Goal: Find specific page/section: Find specific page/section

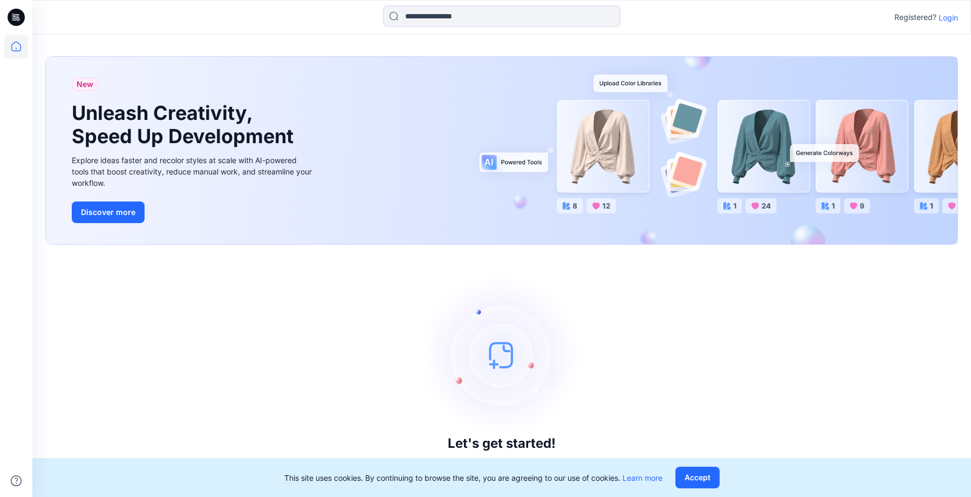
click at [957, 17] on p "Login" at bounding box center [948, 17] width 19 height 11
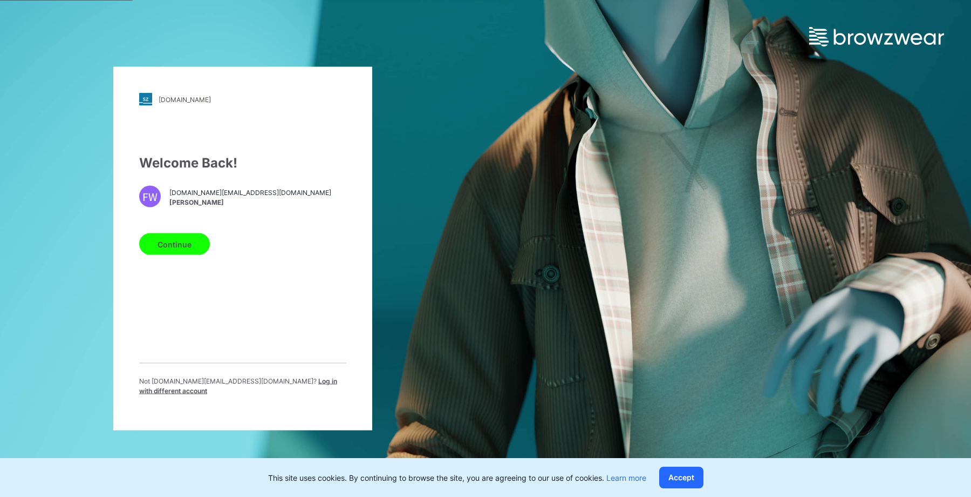
click at [187, 252] on button "Continue" at bounding box center [174, 244] width 71 height 22
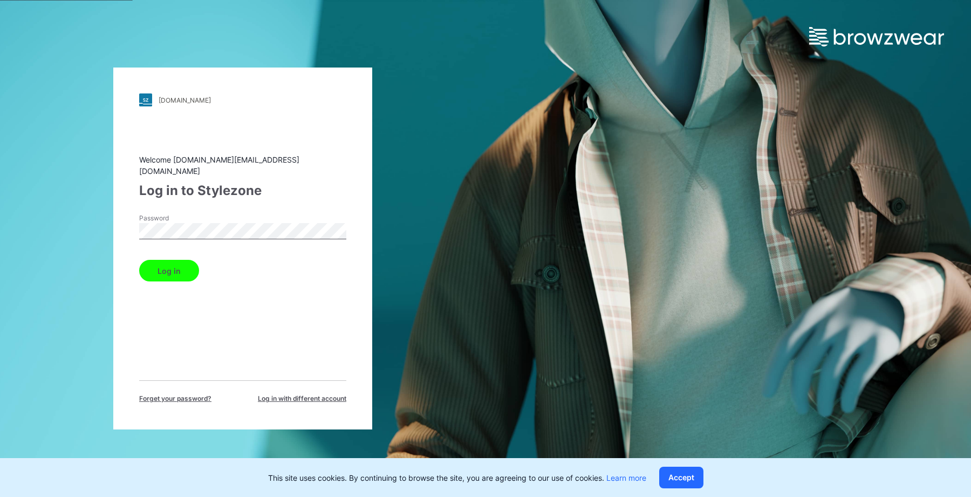
click at [180, 273] on button "Log in" at bounding box center [169, 271] width 60 height 22
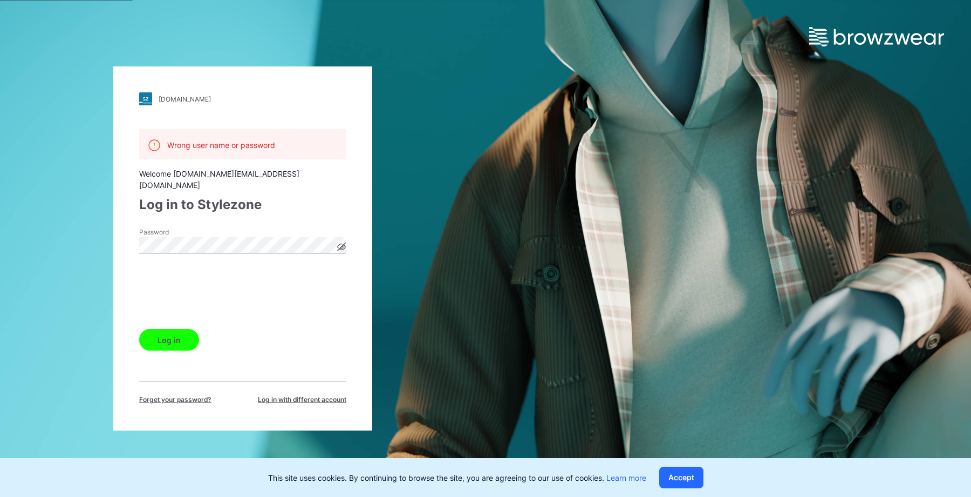
click at [187, 334] on button "Log in" at bounding box center [169, 340] width 60 height 22
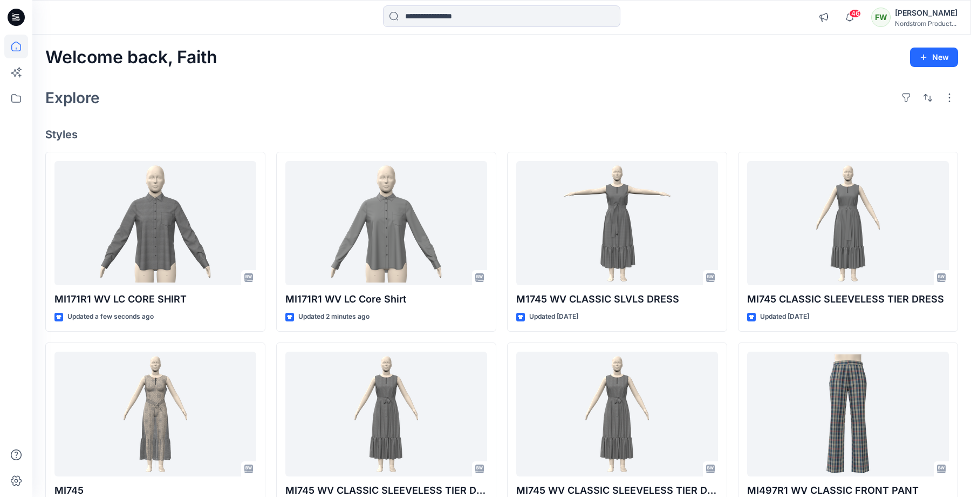
scroll to position [15, 0]
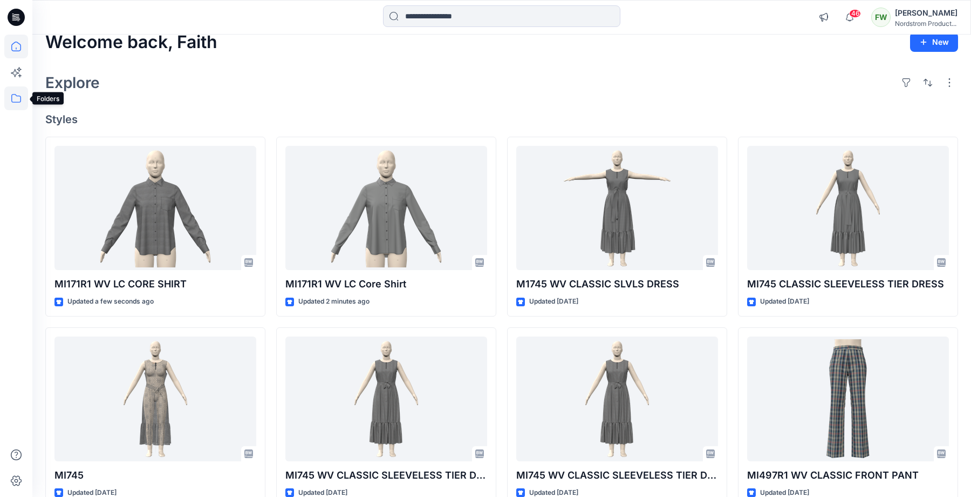
click at [13, 96] on icon at bounding box center [16, 98] width 24 height 24
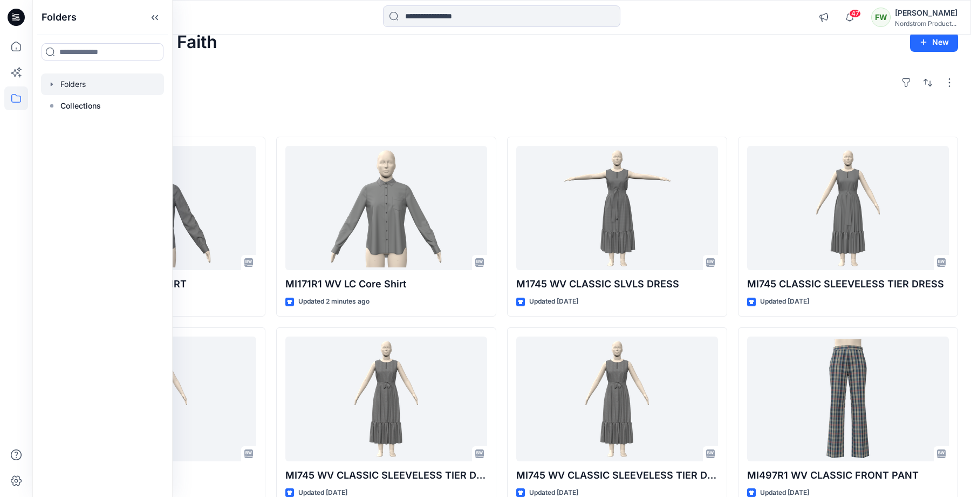
click at [67, 83] on div at bounding box center [102, 84] width 123 height 22
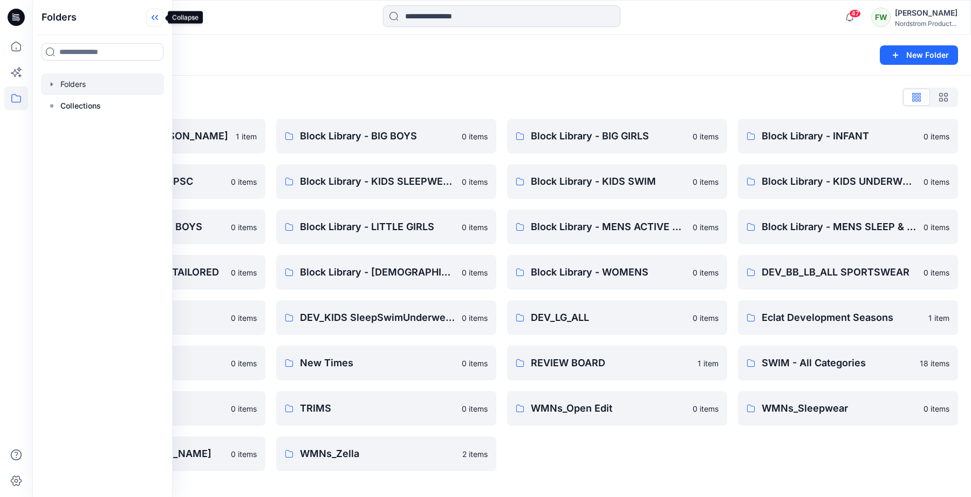
click at [154, 20] on icon at bounding box center [153, 17] width 3 height 5
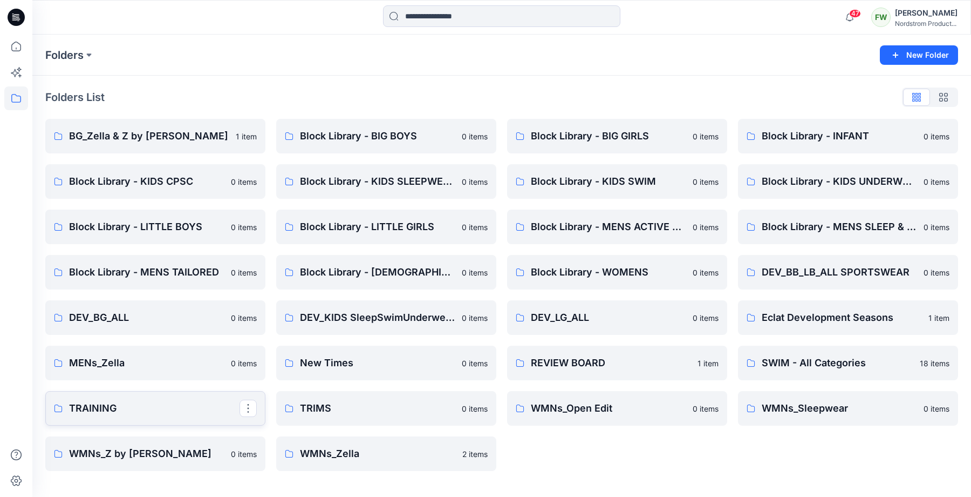
click at [191, 408] on p "TRAINING" at bounding box center [154, 407] width 171 height 15
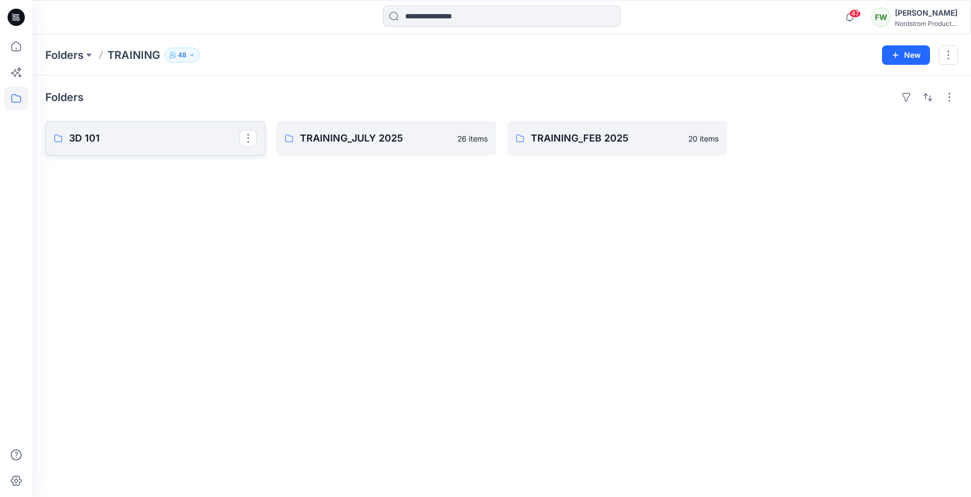
click at [156, 138] on p "3D 101" at bounding box center [154, 138] width 171 height 15
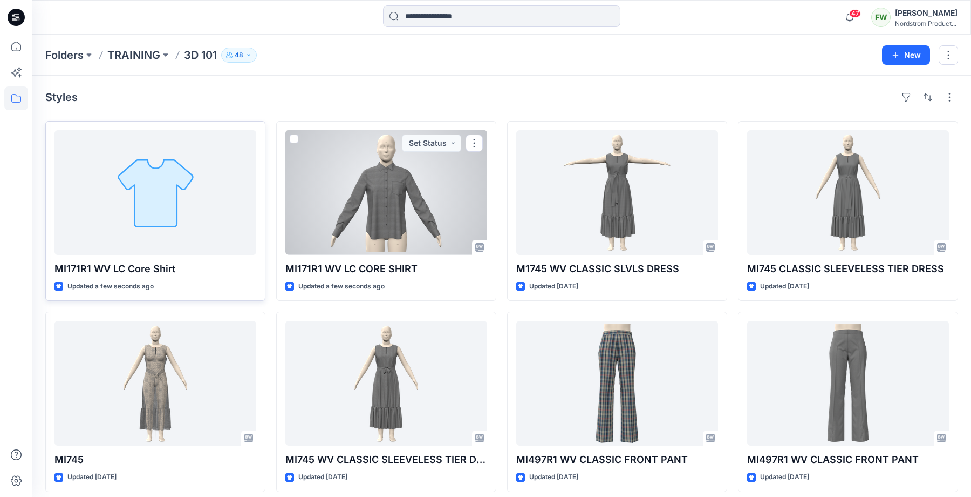
click at [180, 190] on div at bounding box center [156, 192] width 202 height 125
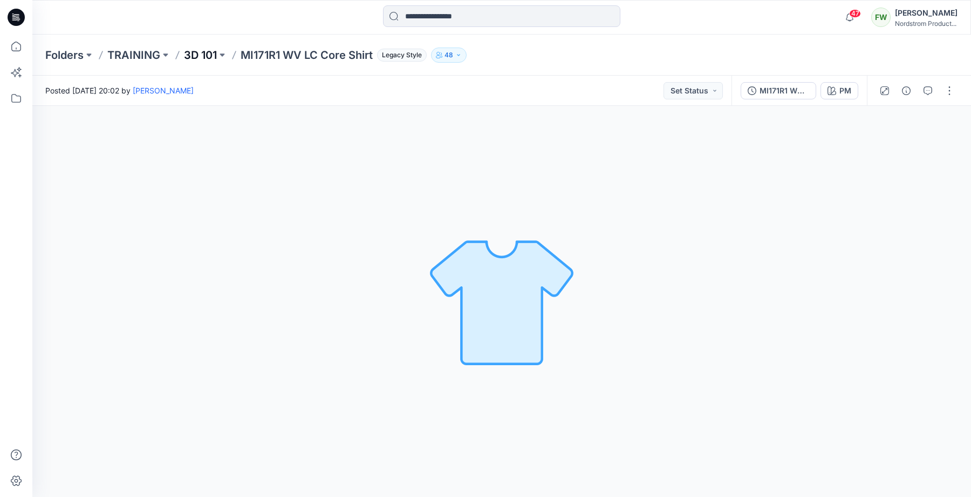
click at [212, 49] on p "3D 101" at bounding box center [200, 54] width 33 height 15
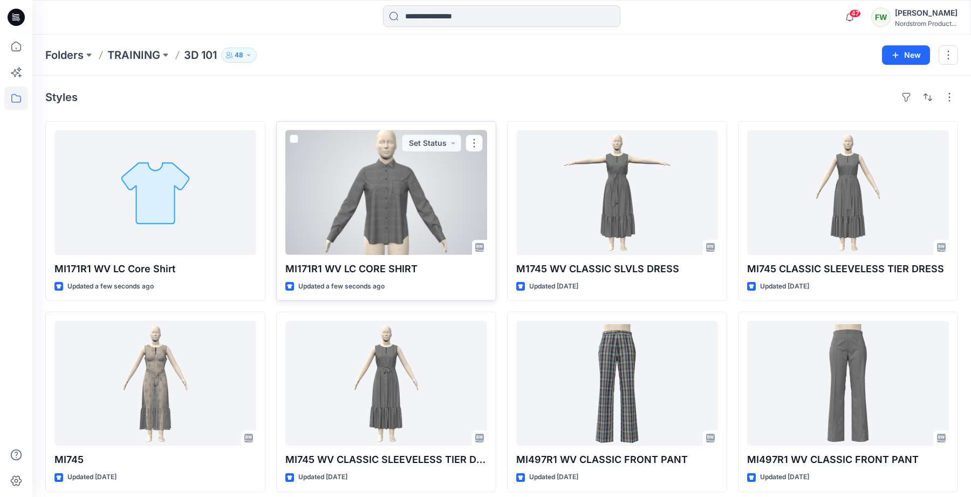
click at [399, 198] on div at bounding box center [386, 192] width 202 height 125
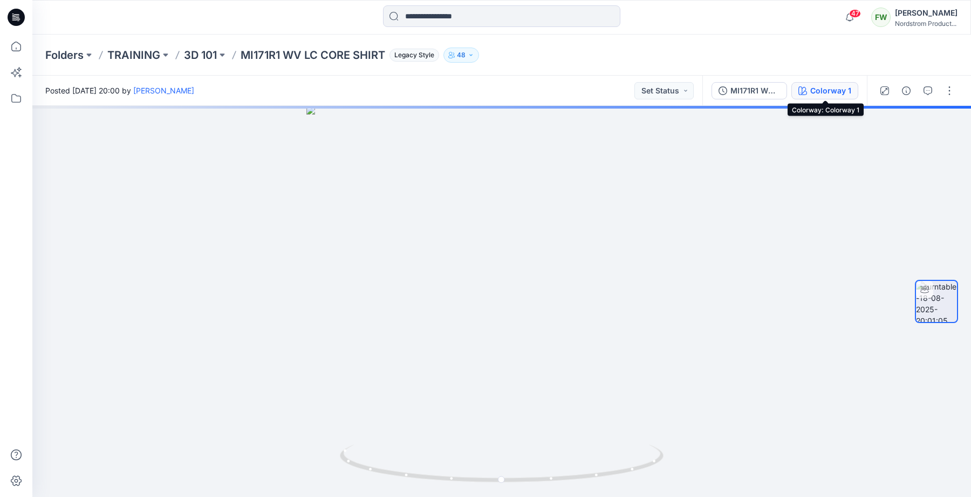
click at [824, 90] on div "Colorway 1" at bounding box center [831, 91] width 41 height 12
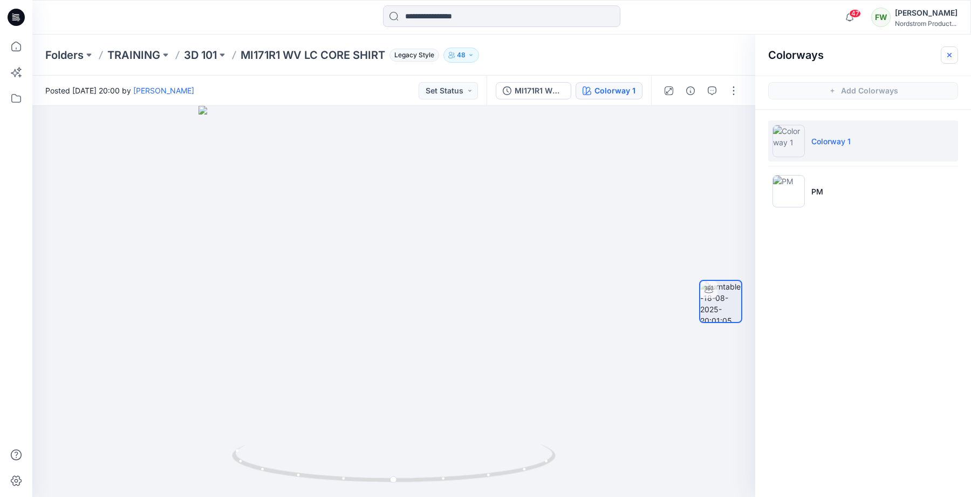
click at [955, 50] on button "button" at bounding box center [949, 54] width 17 height 17
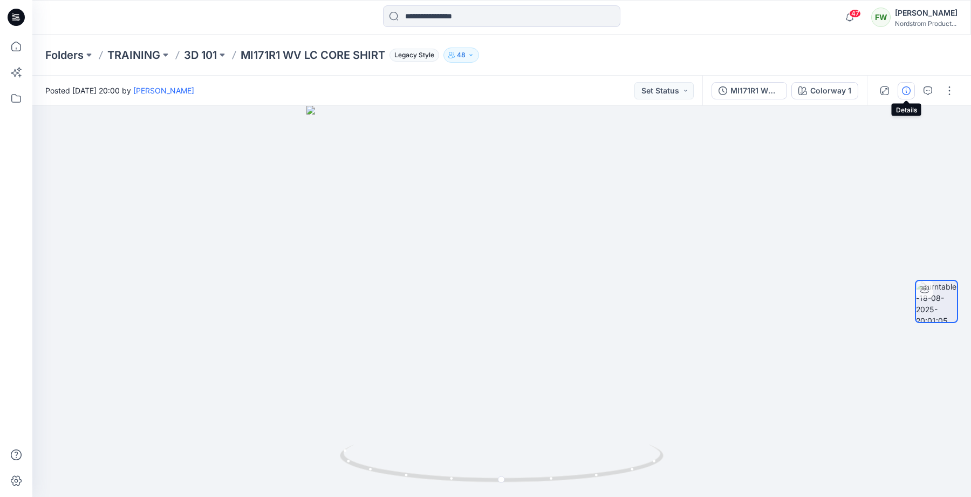
click at [913, 92] on button "button" at bounding box center [906, 90] width 17 height 17
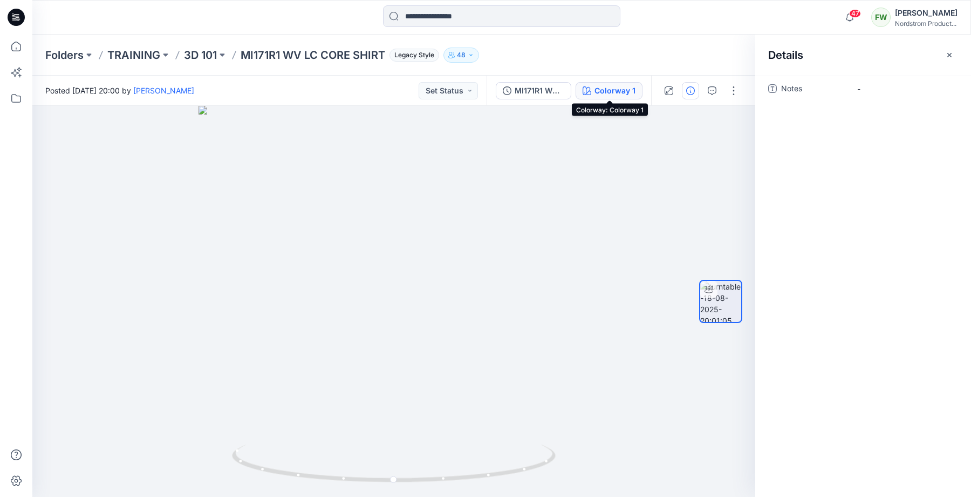
click at [616, 86] on div "Colorway 1" at bounding box center [615, 91] width 41 height 12
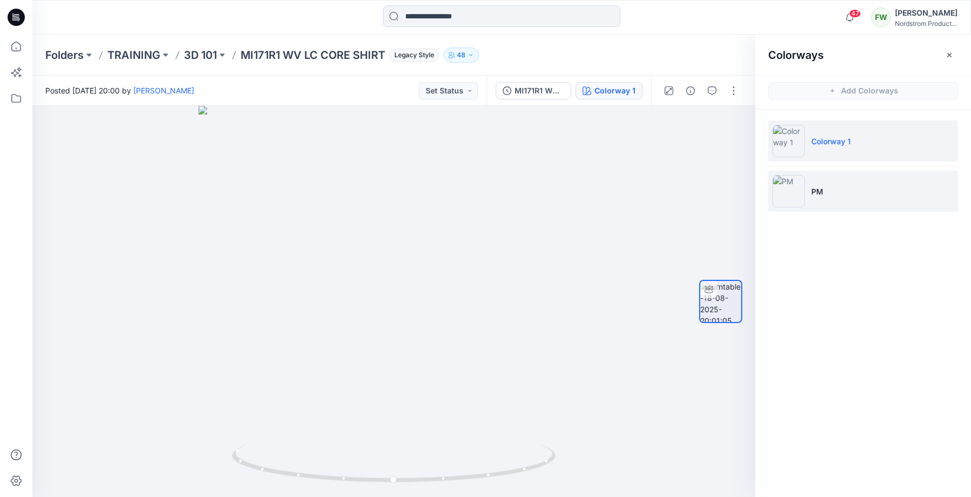
click at [817, 187] on p "PM" at bounding box center [818, 191] width 12 height 11
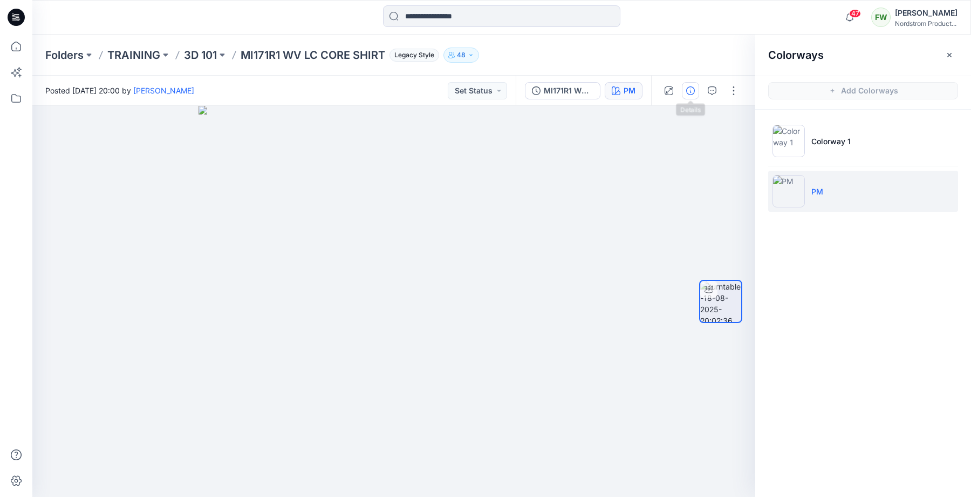
click at [689, 93] on icon "button" at bounding box center [690, 90] width 9 height 9
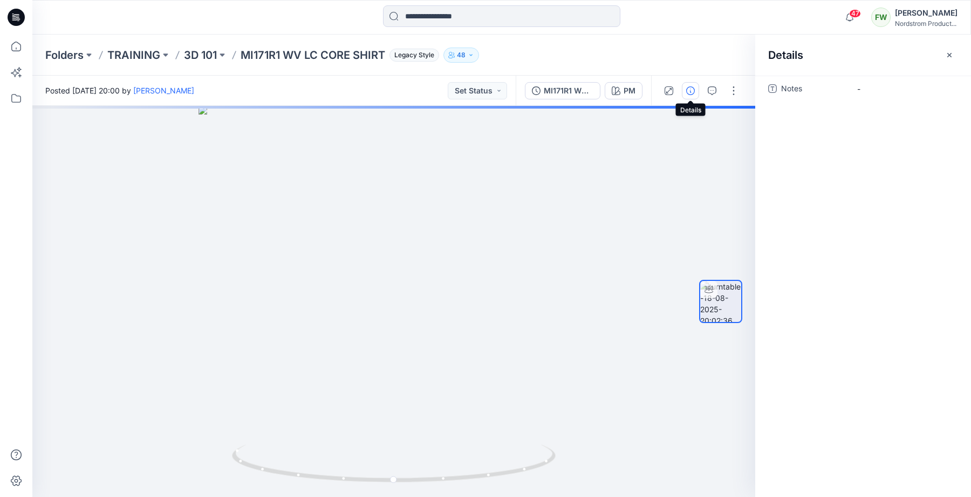
click at [690, 88] on icon "button" at bounding box center [690, 90] width 9 height 9
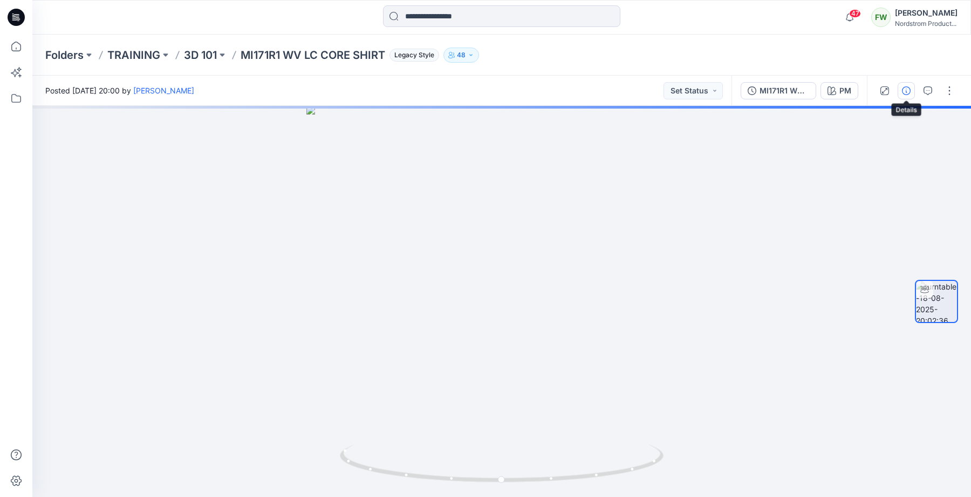
click at [908, 90] on icon "button" at bounding box center [906, 90] width 9 height 9
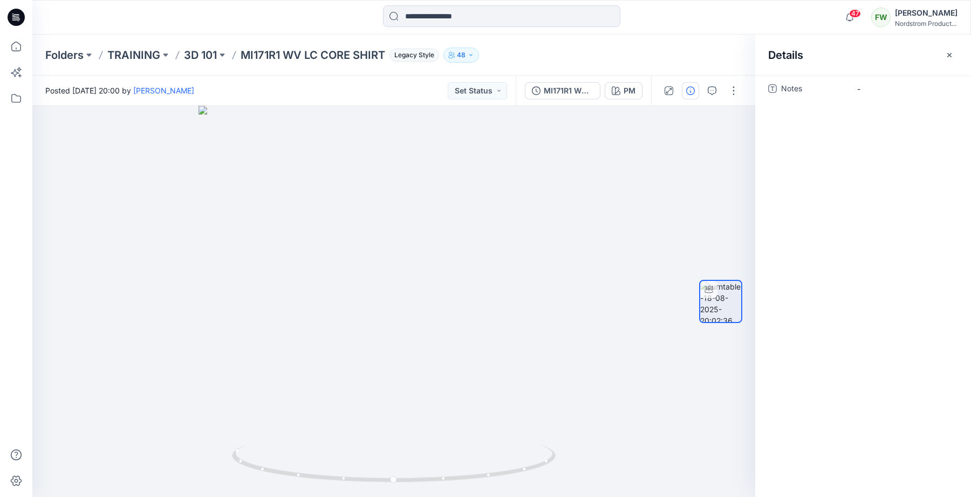
click at [778, 89] on div "Notes -" at bounding box center [864, 88] width 190 height 17
click at [952, 52] on icon "button" at bounding box center [950, 55] width 9 height 9
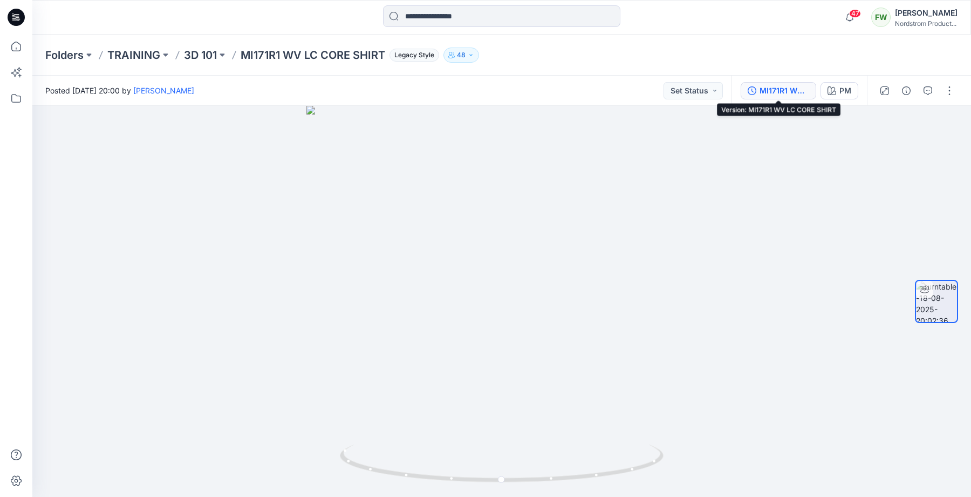
click at [779, 94] on div "MI171R1 WV LC CORE SHIRT" at bounding box center [785, 91] width 50 height 12
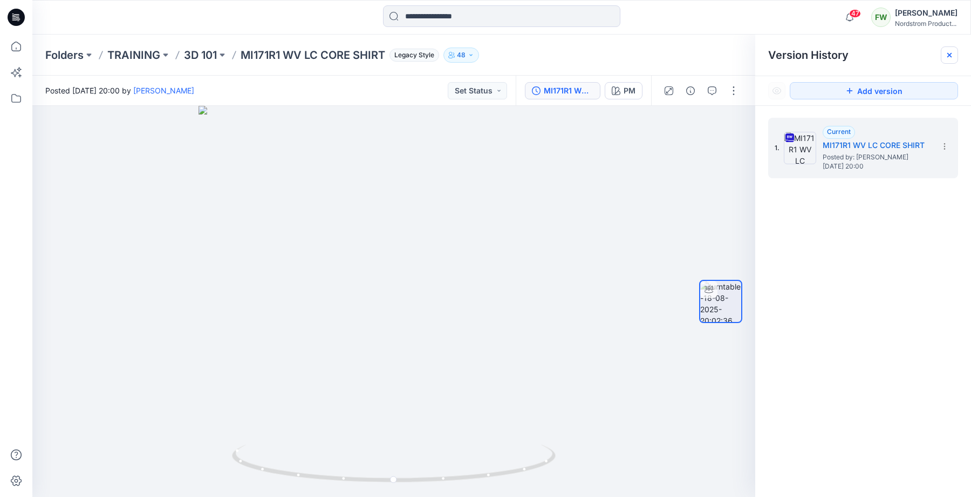
click at [948, 55] on icon at bounding box center [950, 55] width 9 height 9
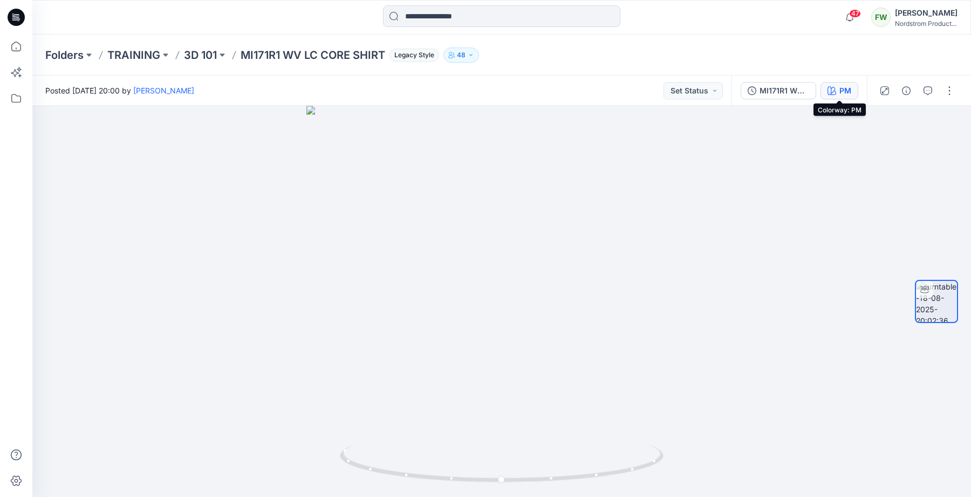
click at [840, 93] on div "PM" at bounding box center [846, 91] width 12 height 12
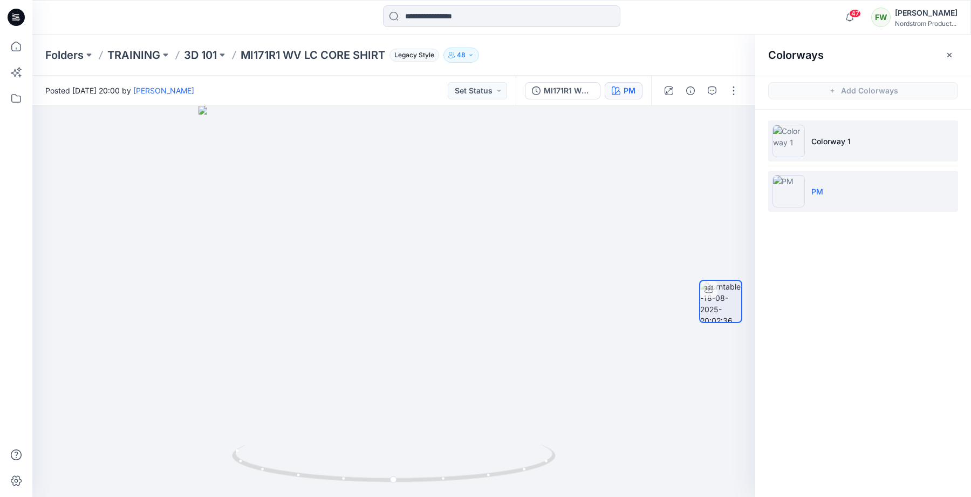
click at [817, 142] on p "Colorway 1" at bounding box center [831, 140] width 39 height 11
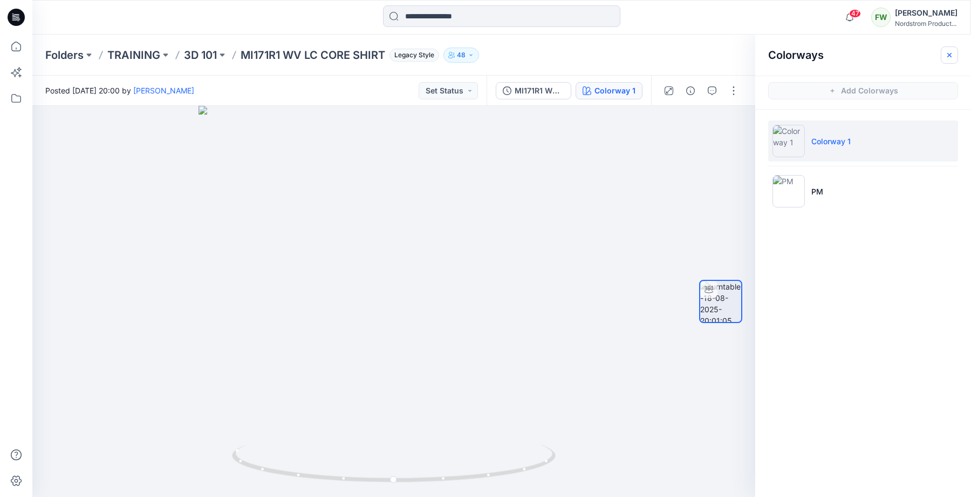
click at [954, 55] on icon "button" at bounding box center [950, 55] width 9 height 9
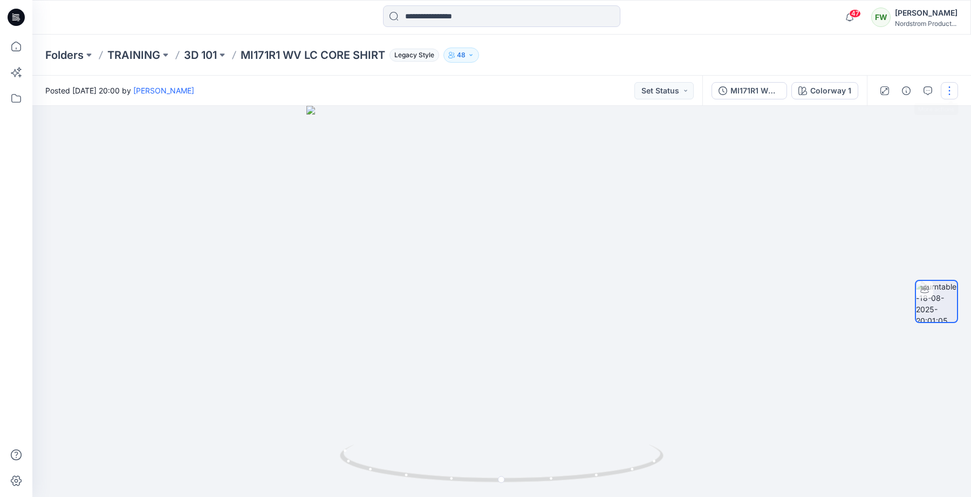
click at [951, 85] on button "button" at bounding box center [949, 90] width 17 height 17
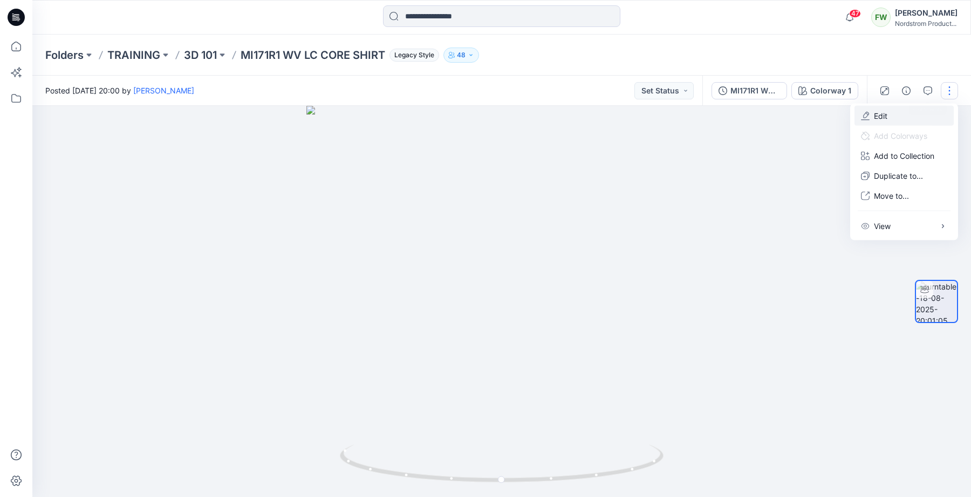
click at [902, 112] on button "Edit" at bounding box center [904, 116] width 99 height 20
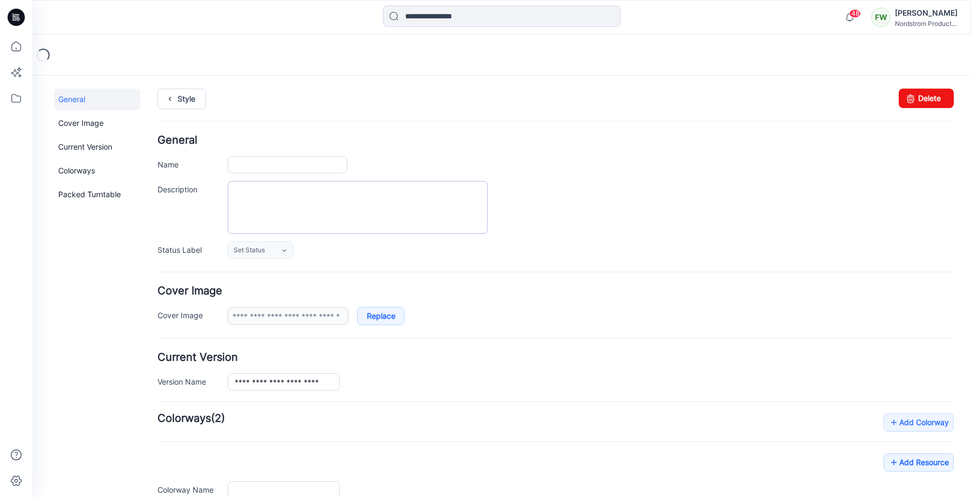
type input "**********"
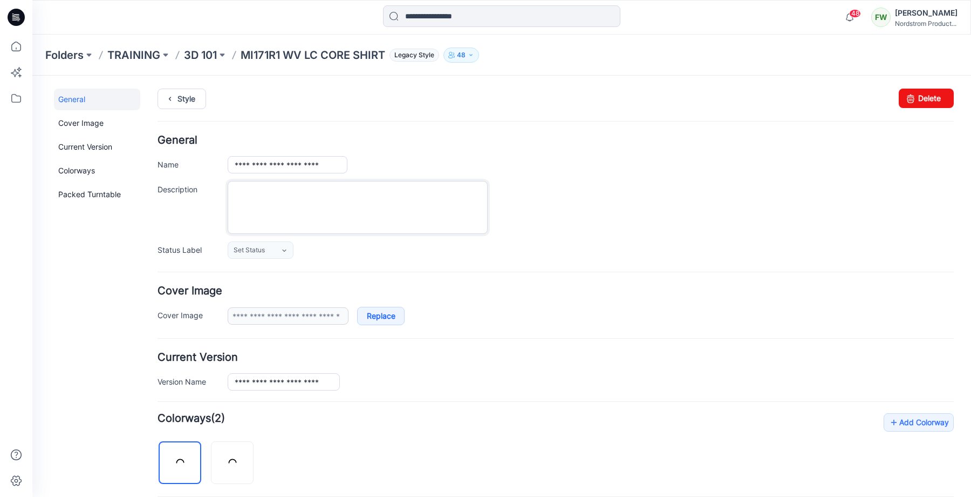
click at [321, 206] on textarea "Description" at bounding box center [358, 207] width 260 height 53
paste textarea "**********"
type textarea "**********"
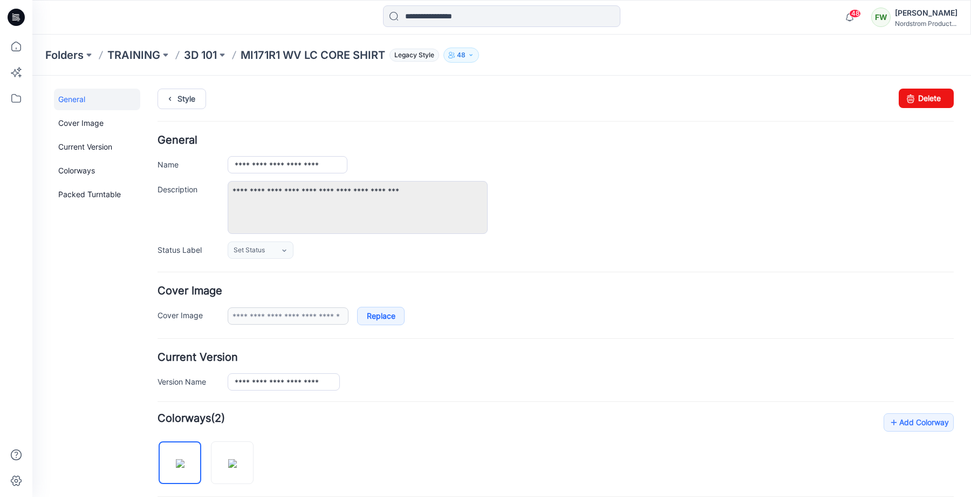
click at [631, 172] on div "**********" at bounding box center [591, 164] width 726 height 17
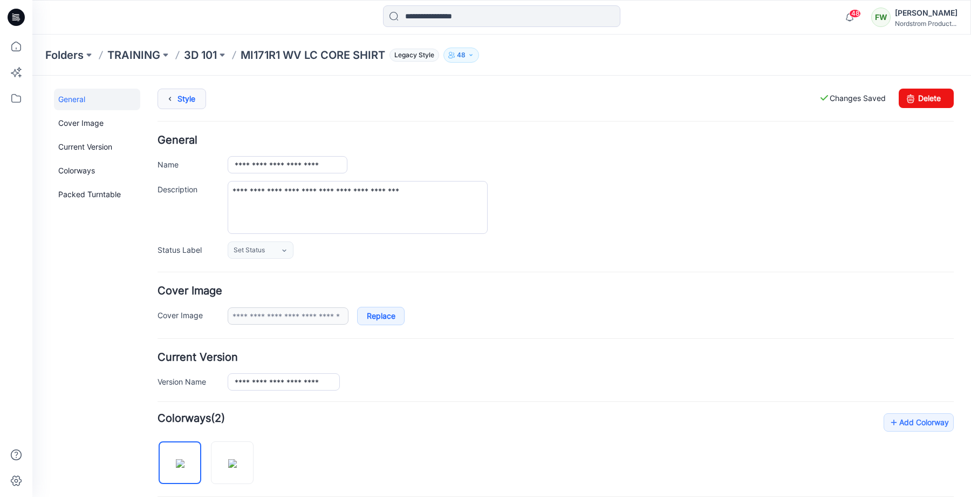
click at [196, 98] on link "Style" at bounding box center [182, 99] width 49 height 21
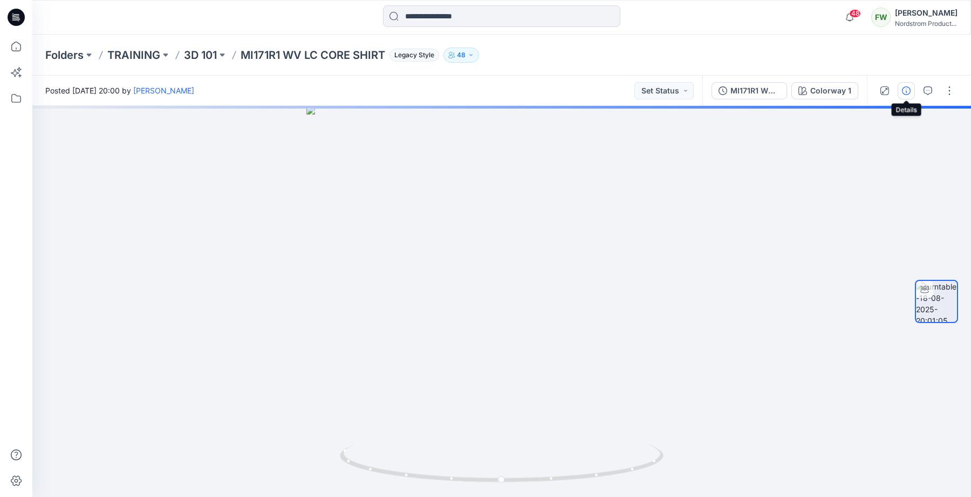
click at [909, 93] on icon "button" at bounding box center [906, 90] width 9 height 9
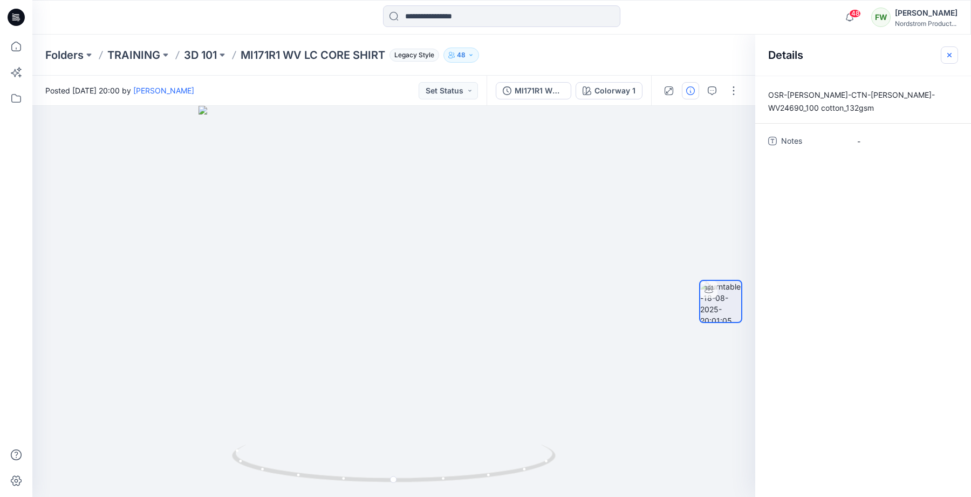
click at [948, 57] on icon "button" at bounding box center [950, 55] width 9 height 9
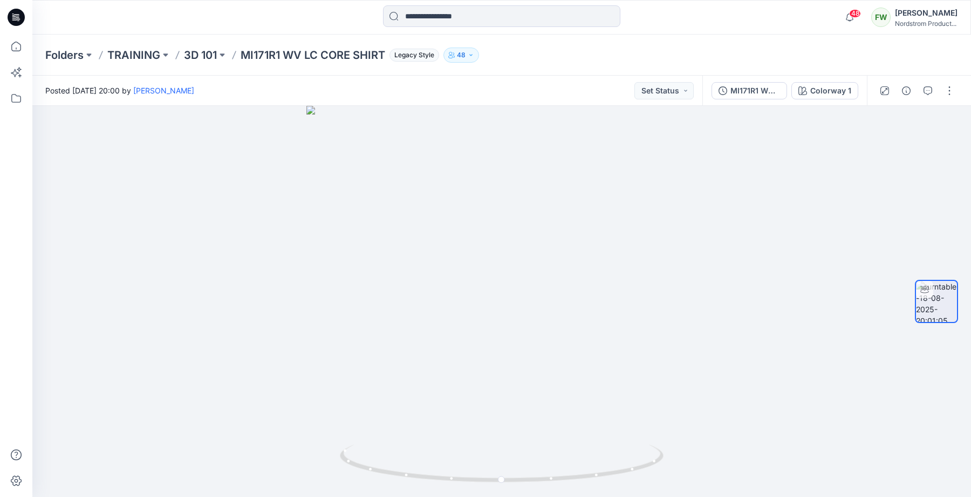
click at [760, 19] on div "48 Notifications [PERSON_NAME] has updated MI171R1 WV LC Core Shirt with MI171R…" at bounding box center [501, 17] width 939 height 24
drag, startPoint x: 342, startPoint y: 365, endPoint x: 335, endPoint y: 367, distance: 7.7
click at [335, 367] on div at bounding box center [501, 301] width 939 height 391
drag, startPoint x: 539, startPoint y: 328, endPoint x: 619, endPoint y: 348, distance: 82.7
click at [618, 348] on div at bounding box center [501, 301] width 939 height 391
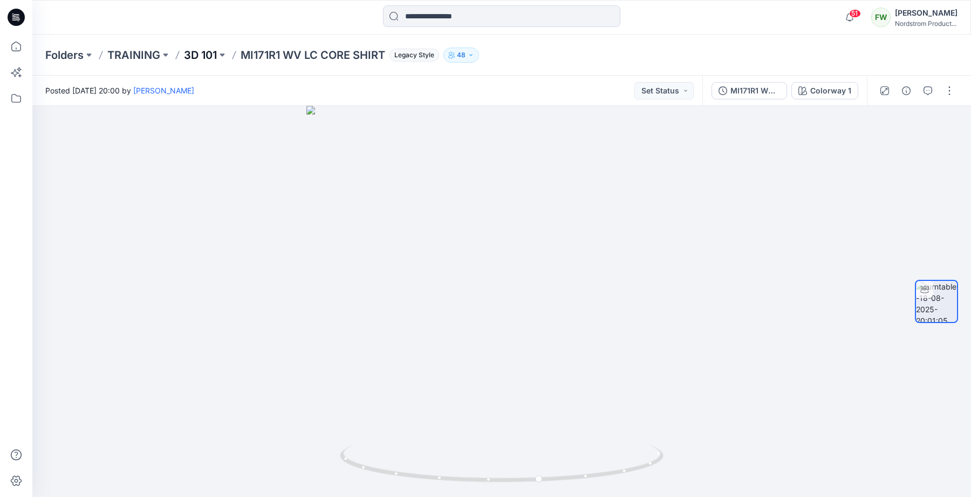
click at [202, 51] on p "3D 101" at bounding box center [200, 54] width 33 height 15
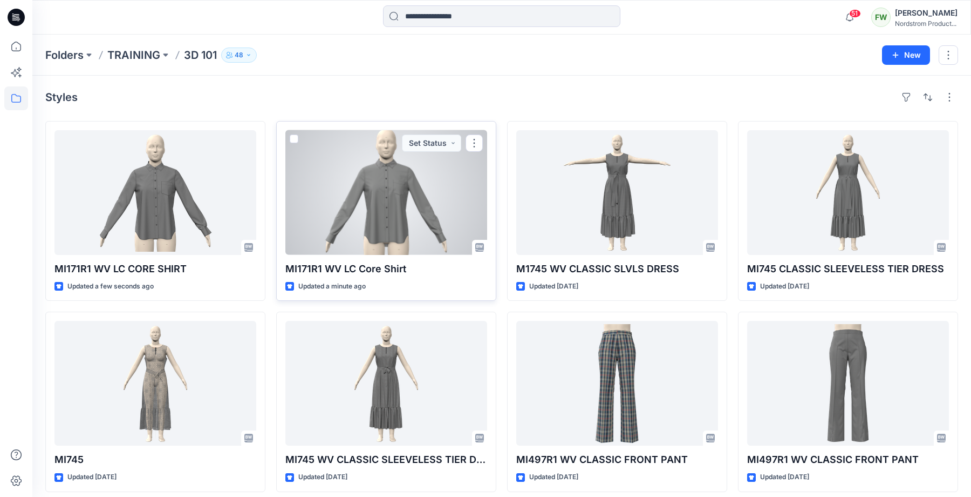
click at [377, 203] on div at bounding box center [386, 192] width 202 height 125
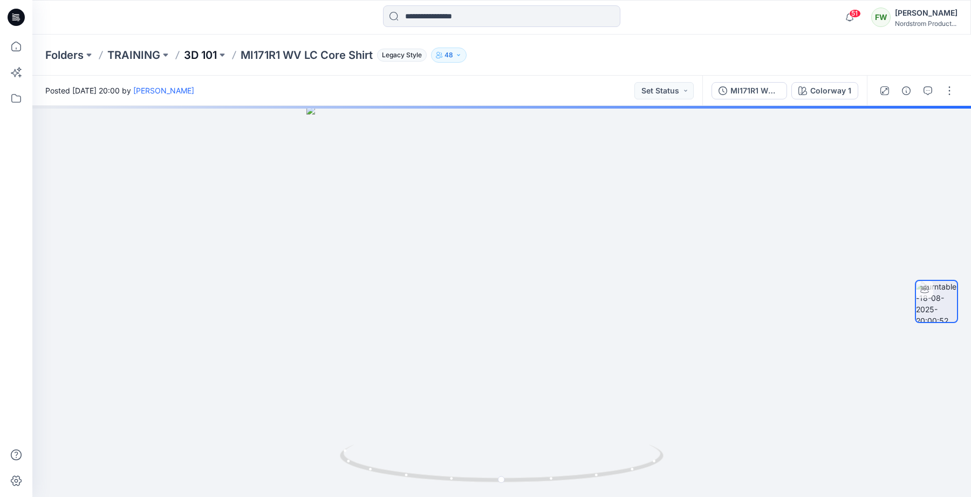
click at [206, 50] on p "3D 101" at bounding box center [200, 54] width 33 height 15
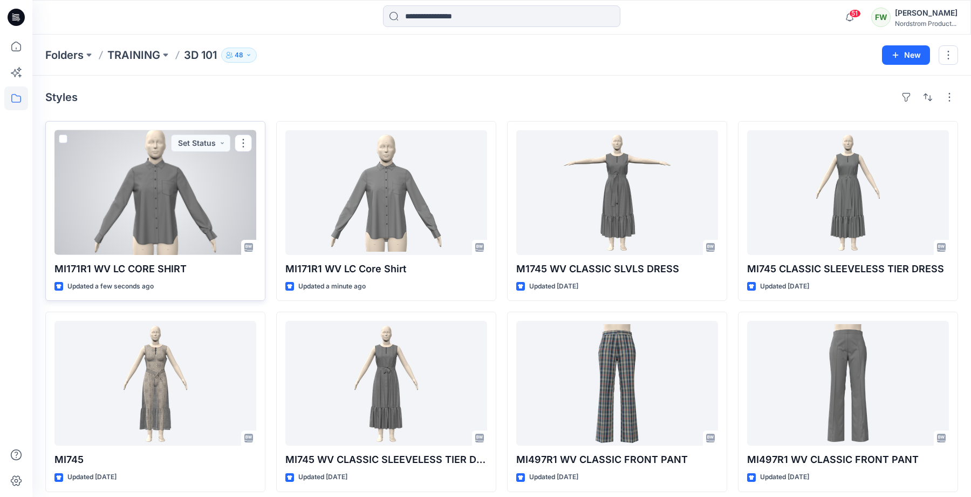
click at [196, 187] on div at bounding box center [156, 192] width 202 height 125
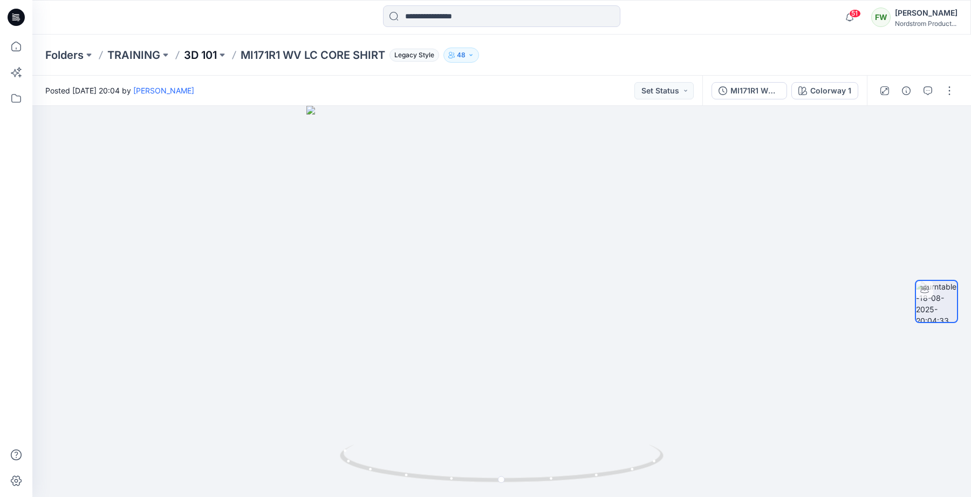
click at [215, 55] on p "3D 101" at bounding box center [200, 54] width 33 height 15
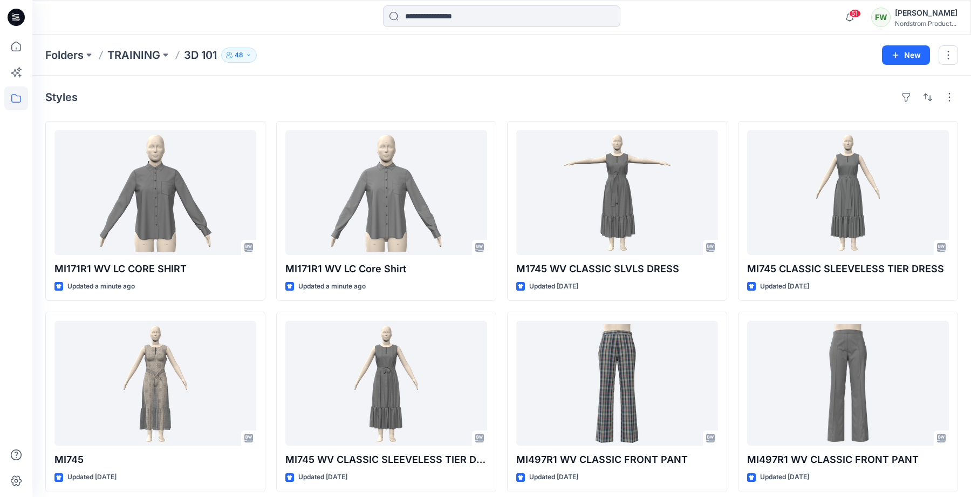
click at [16, 19] on icon at bounding box center [14, 19] width 5 height 1
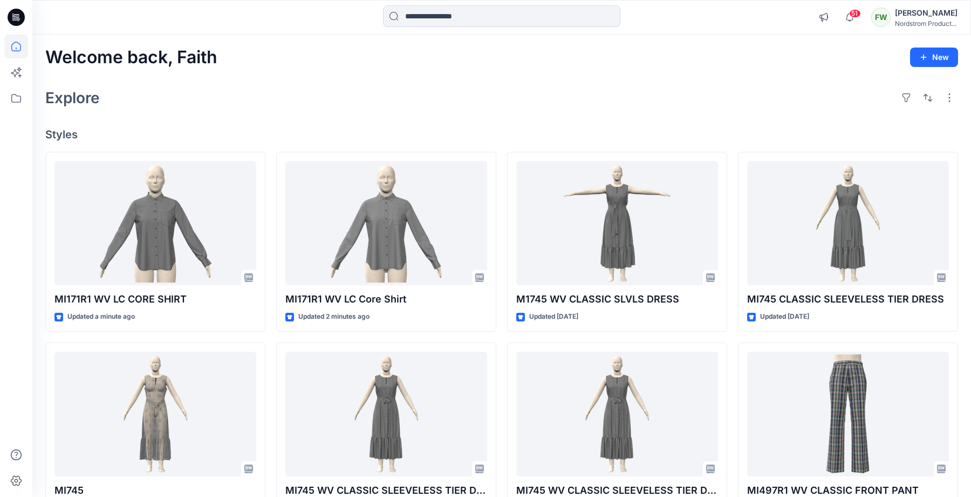
click at [18, 19] on icon at bounding box center [16, 17] width 17 height 17
click at [16, 97] on icon at bounding box center [16, 98] width 24 height 24
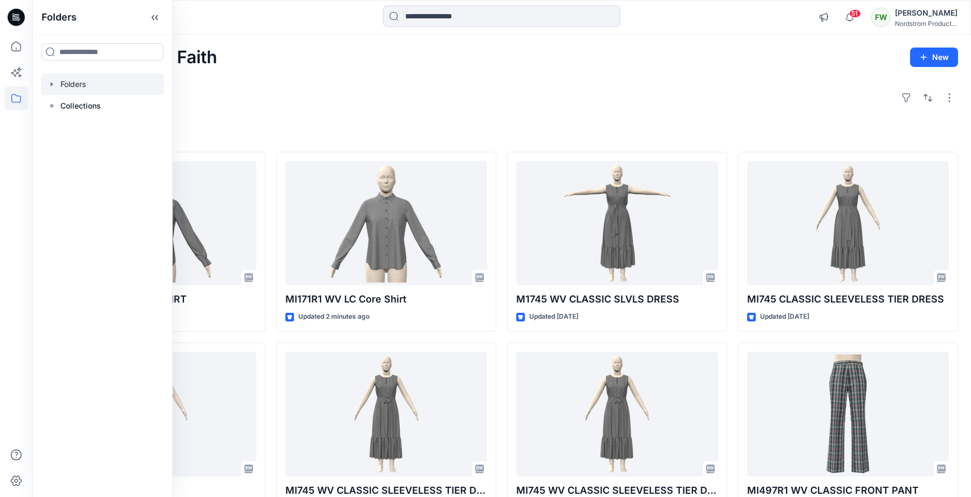
click at [51, 84] on icon "button" at bounding box center [52, 84] width 2 height 4
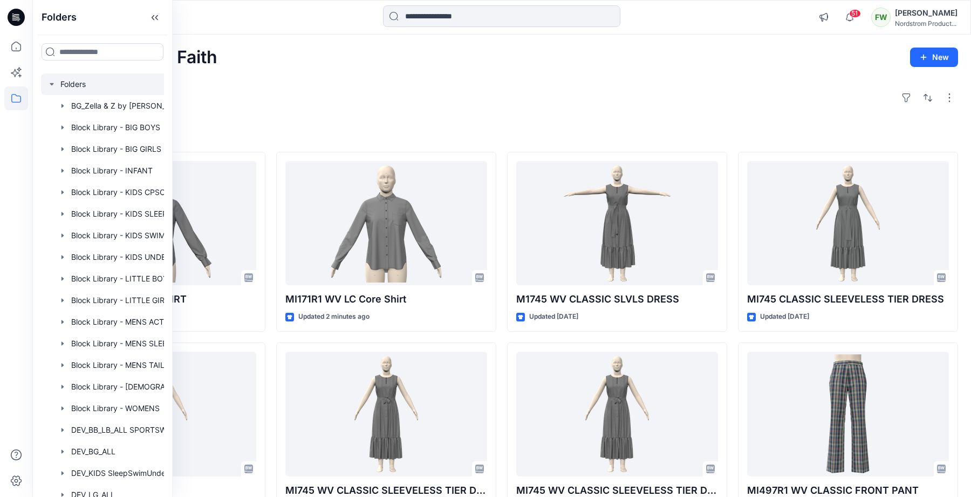
click at [53, 82] on icon "button" at bounding box center [51, 84] width 9 height 9
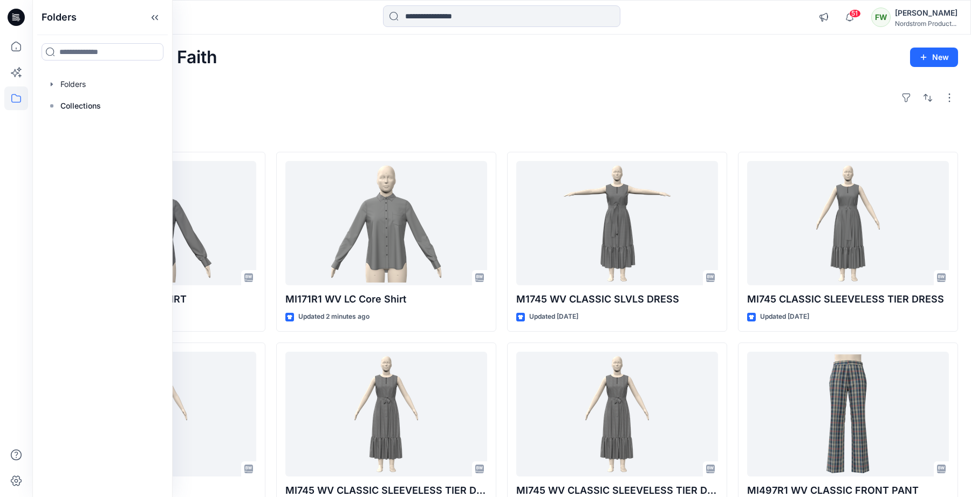
click at [18, 20] on icon at bounding box center [16, 17] width 17 height 17
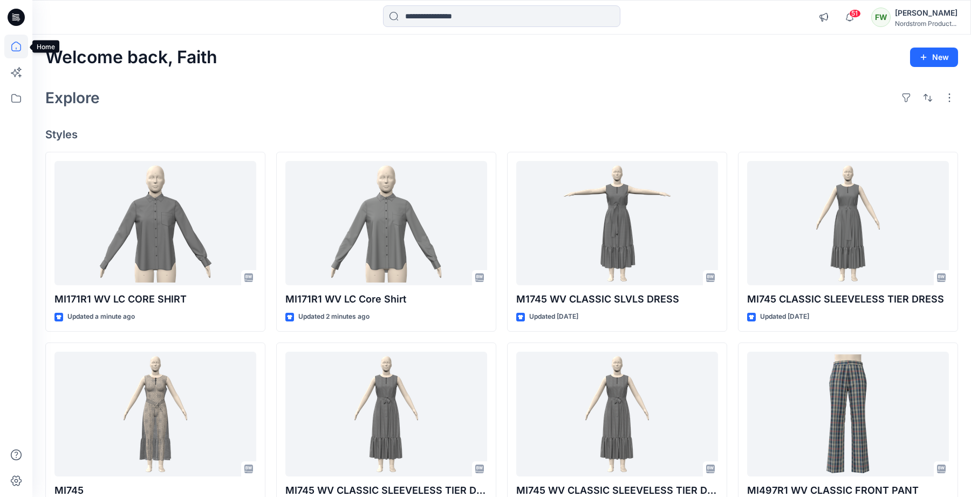
click at [18, 42] on icon at bounding box center [16, 47] width 10 height 10
click at [20, 20] on icon at bounding box center [16, 17] width 17 height 17
click at [13, 12] on icon at bounding box center [16, 17] width 17 height 17
click at [18, 18] on icon at bounding box center [16, 17] width 17 height 17
click at [62, 7] on div at bounding box center [149, 17] width 235 height 24
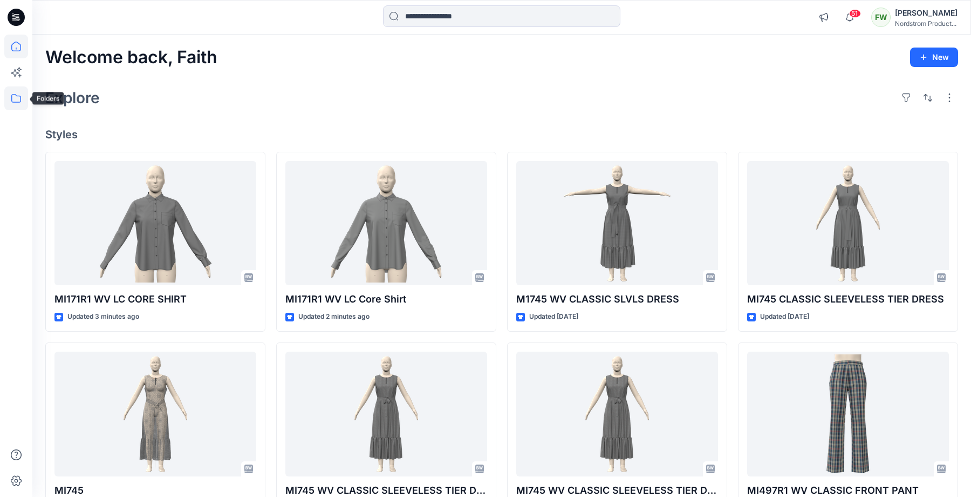
click at [18, 96] on icon at bounding box center [16, 98] width 10 height 9
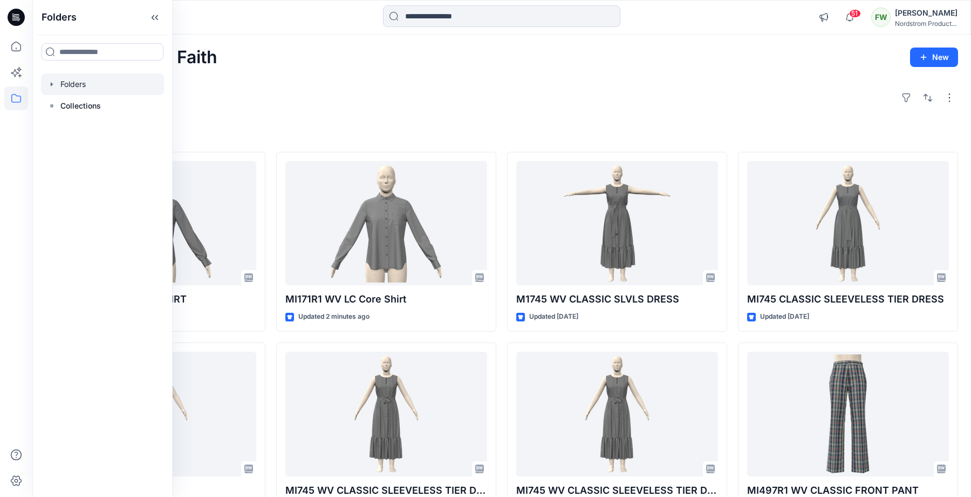
click at [92, 85] on div at bounding box center [102, 84] width 123 height 22
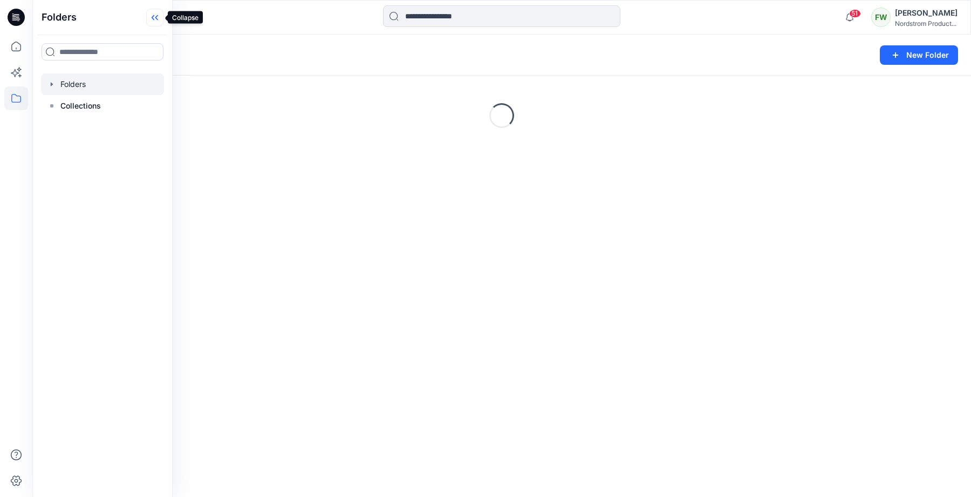
click at [152, 15] on icon at bounding box center [154, 18] width 17 height 18
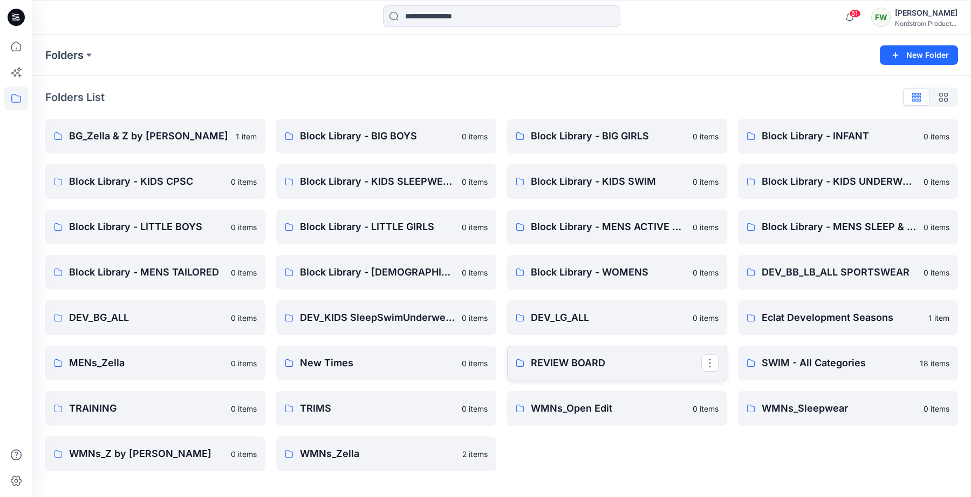
click at [627, 355] on p "REVIEW BOARD" at bounding box center [616, 362] width 171 height 15
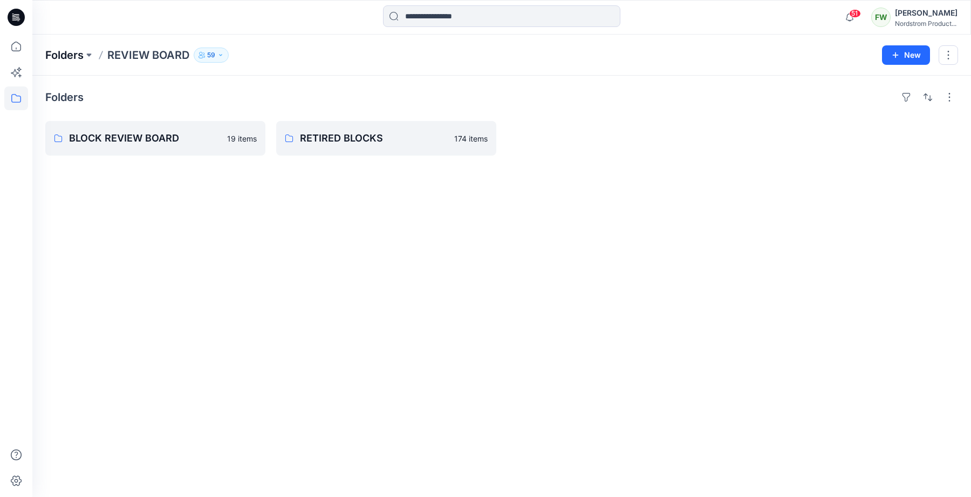
click at [72, 58] on p "Folders" at bounding box center [64, 54] width 38 height 15
